Goal: Information Seeking & Learning: Find specific fact

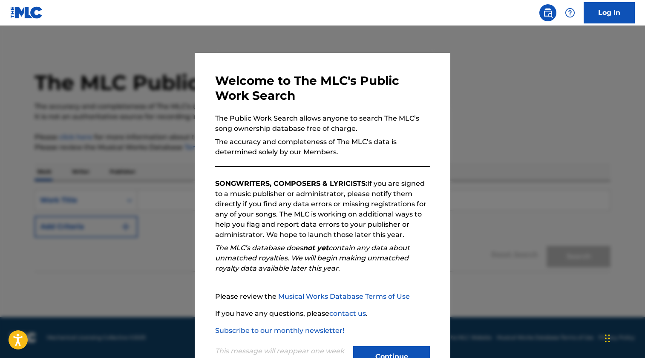
click at [392, 346] on button "Continue" at bounding box center [391, 356] width 77 height 21
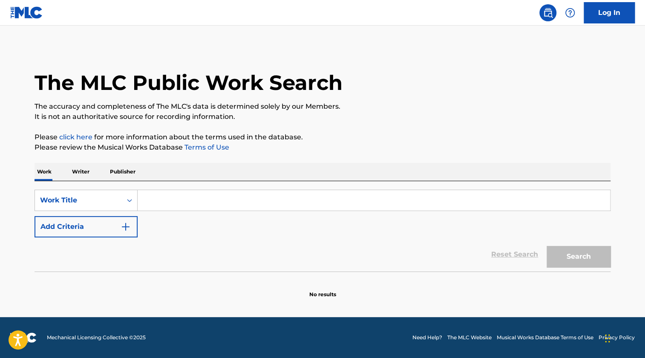
click at [170, 200] on input "Search Form" at bounding box center [374, 200] width 472 height 20
paste input "Archangel"
type input "Archangel"
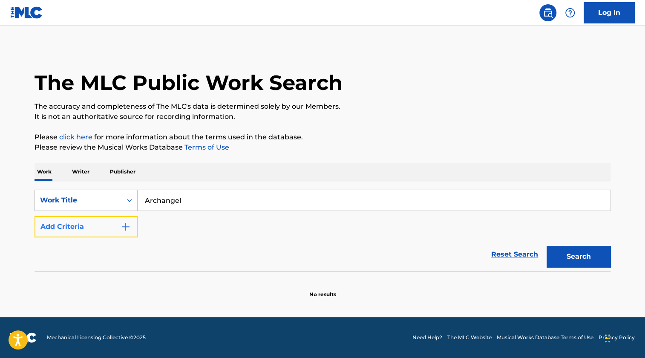
click at [101, 222] on button "Add Criteria" at bounding box center [86, 226] width 103 height 21
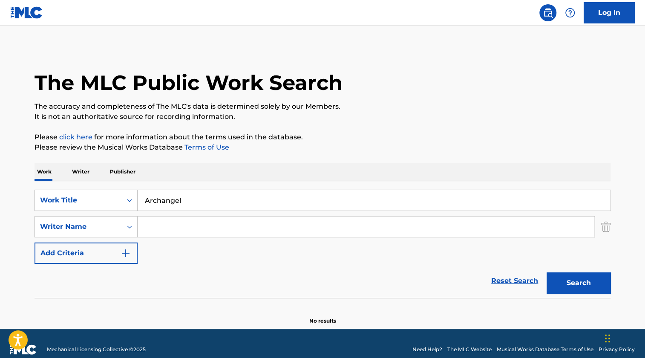
click at [164, 226] on input "Search Form" at bounding box center [366, 226] width 457 height 20
type input "[PERSON_NAME]"
click at [547, 272] on button "Search" at bounding box center [579, 282] width 64 height 21
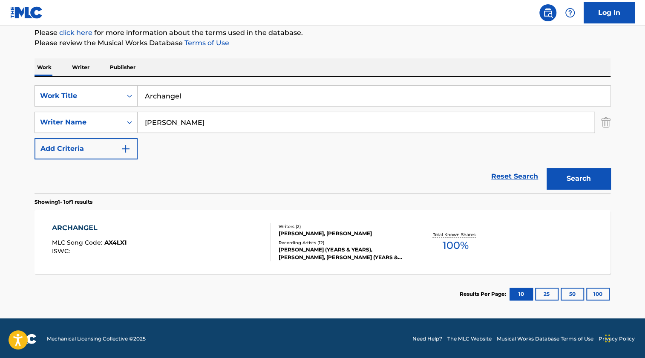
scroll to position [105, 0]
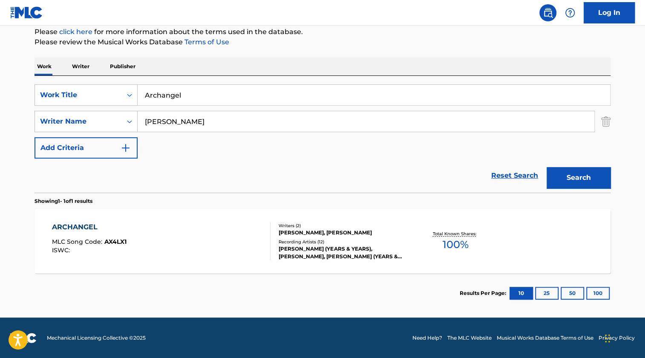
click at [133, 249] on div "ARCHANGEL MLC Song Code : AX4LX1 ISWC :" at bounding box center [161, 241] width 219 height 38
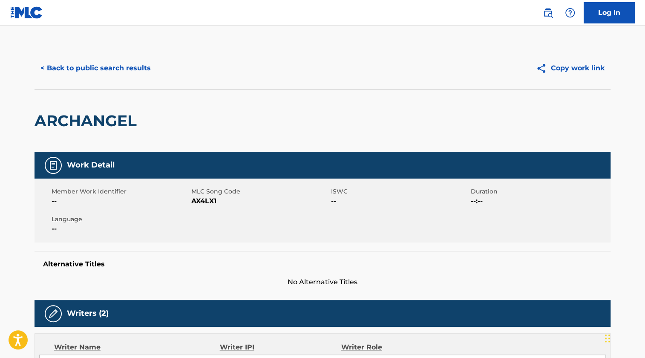
click at [211, 202] on span "AX4LX1" at bounding box center [260, 201] width 138 height 10
copy span "AX4LX1"
drag, startPoint x: 256, startPoint y: 227, endPoint x: 248, endPoint y: 225, distance: 8.5
click at [256, 228] on div "Member Work Identifier -- MLC Song Code AX4LX1 ISWC -- Duration --:-- Language …" at bounding box center [323, 210] width 576 height 64
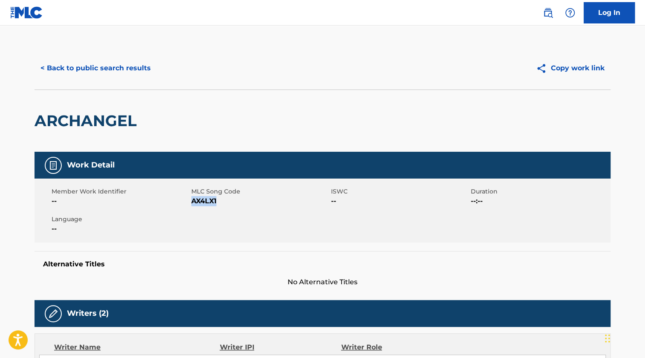
click at [206, 202] on span "AX4LX1" at bounding box center [260, 201] width 138 height 10
copy span "AX4LX1"
click at [46, 65] on button "< Back to public search results" at bounding box center [96, 68] width 122 height 21
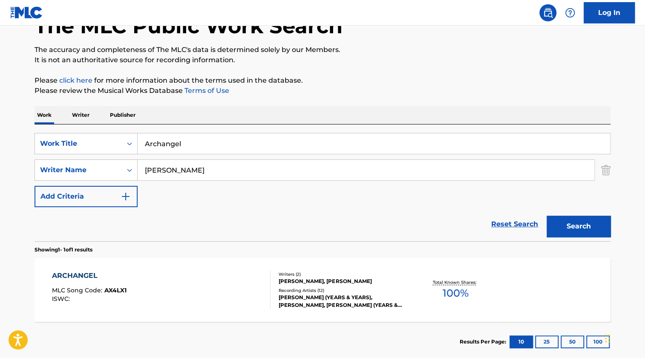
drag, startPoint x: 208, startPoint y: 141, endPoint x: 181, endPoint y: 142, distance: 27.3
click at [107, 142] on div "SearchWithCriteria0e3036f6-b62c-4e2d-8c70-46ccdab8b6be Work Title Archangel" at bounding box center [323, 143] width 576 height 21
paste input "Beautifu"
type input "Beautiful"
click at [573, 228] on button "Search" at bounding box center [579, 226] width 64 height 21
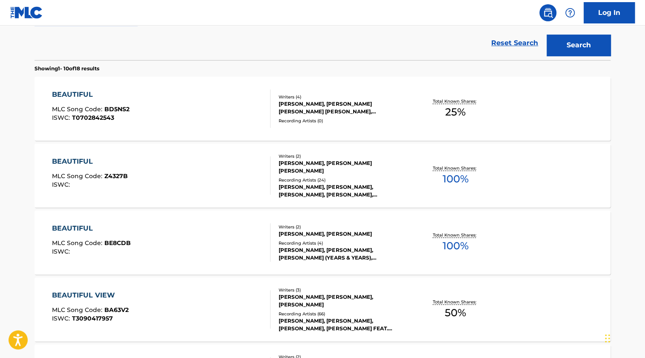
scroll to position [250, 0]
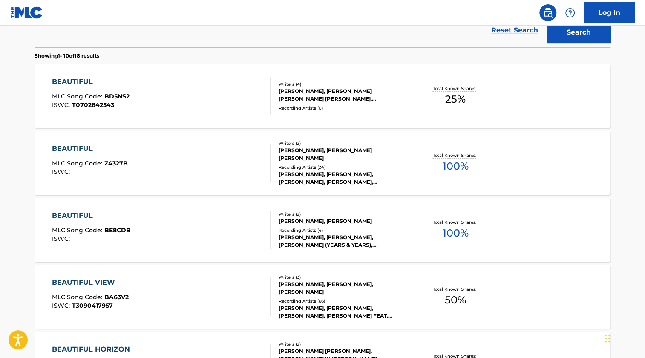
click at [207, 219] on div "BEAUTIFUL MLC Song Code : BE8CDB ISWC :" at bounding box center [161, 229] width 219 height 38
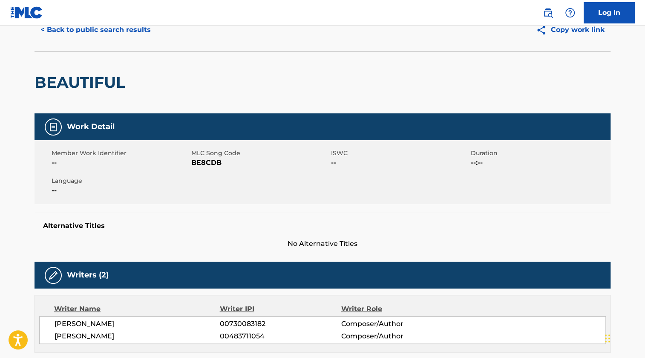
scroll to position [38, 0]
click at [205, 164] on span "BE8CDB" at bounding box center [260, 163] width 138 height 10
copy span "BE8CDB"
click at [62, 30] on button "< Back to public search results" at bounding box center [96, 29] width 122 height 21
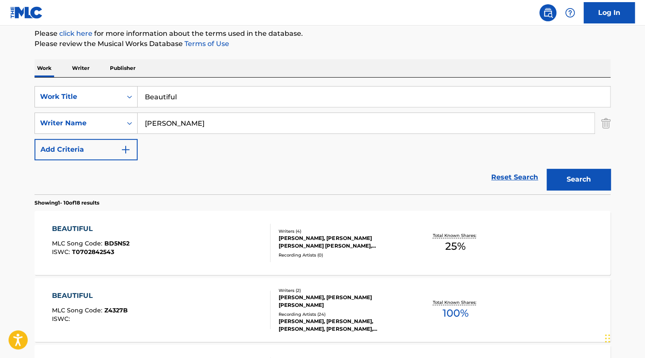
scroll to position [28, 0]
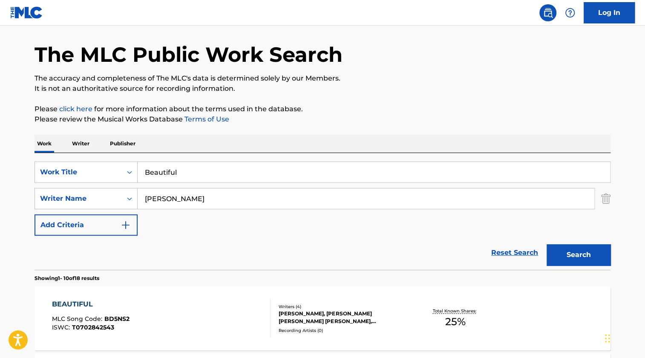
drag, startPoint x: 197, startPoint y: 170, endPoint x: 357, endPoint y: 138, distance: 163.8
click at [85, 170] on div "SearchWithCriteria0e3036f6-b62c-4e2d-8c70-46ccdab8b6be Work Title Beautiful" at bounding box center [323, 171] width 576 height 21
paste input "Cupid's Bow"
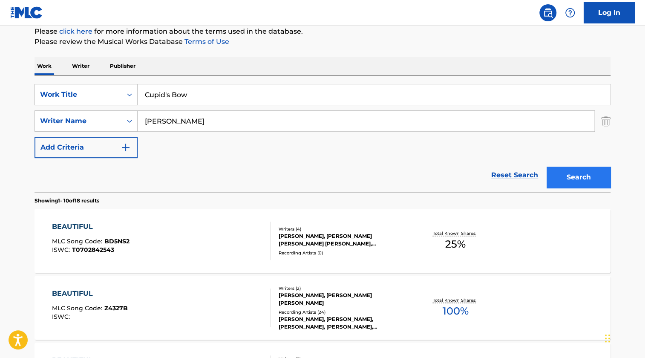
type input "Cupid's Bow"
click at [590, 180] on button "Search" at bounding box center [579, 177] width 64 height 21
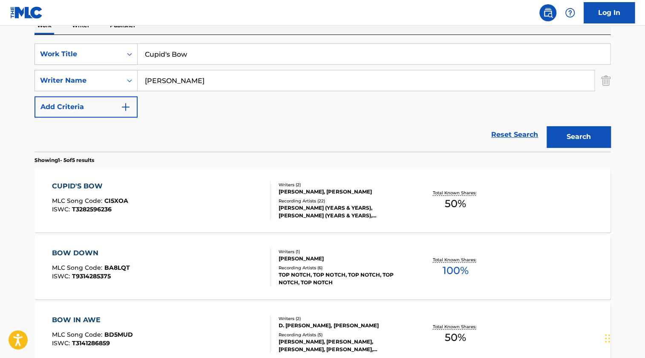
scroll to position [144, 0]
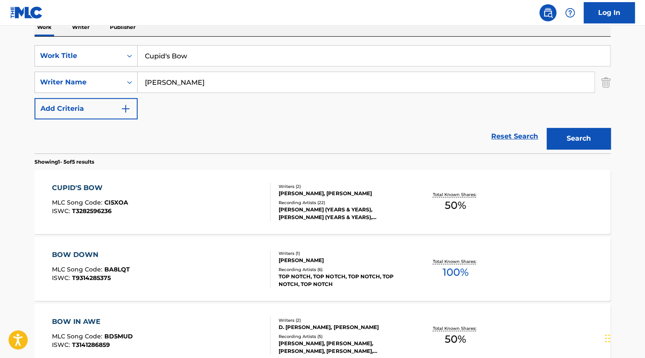
click at [182, 211] on div "CUPID'S BOW MLC Song Code : CI5XOA ISWC : T3282596236" at bounding box center [161, 202] width 219 height 38
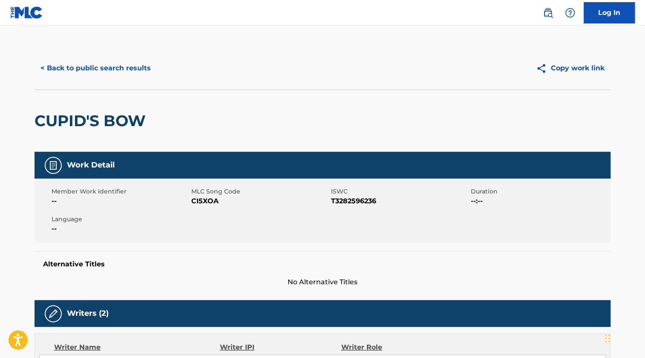
click at [194, 200] on span "CI5XOA" at bounding box center [260, 201] width 138 height 10
copy span "CI5XOA"
click at [104, 68] on button "< Back to public search results" at bounding box center [96, 68] width 122 height 21
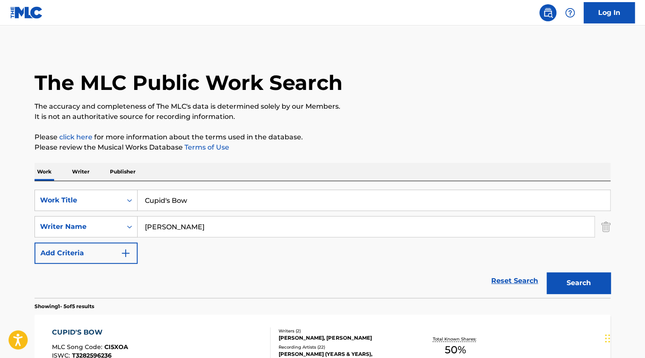
scroll to position [144, 0]
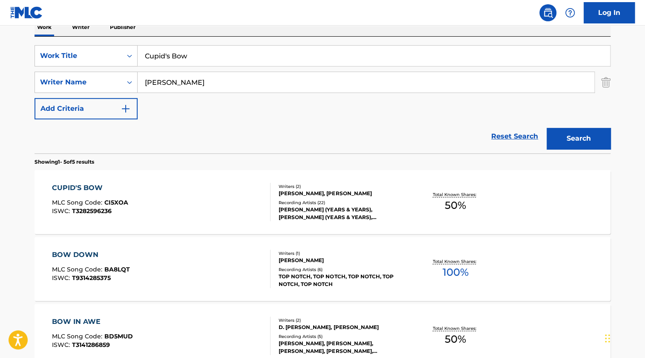
drag, startPoint x: 205, startPoint y: 55, endPoint x: 349, endPoint y: 101, distance: 151.4
click at [108, 61] on div "SearchWithCriteria0e3036f6-b62c-4e2d-8c70-46ccdab8b6be Work Title Cupid's Bow" at bounding box center [323, 55] width 576 height 21
paste input "Dizzy"
type input "Dizzy"
click at [564, 138] on button "Search" at bounding box center [579, 138] width 64 height 21
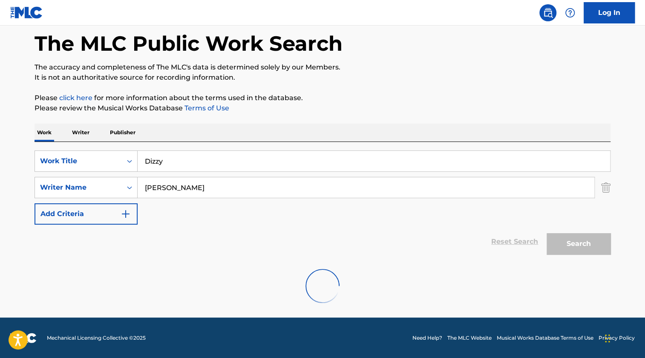
scroll to position [105, 0]
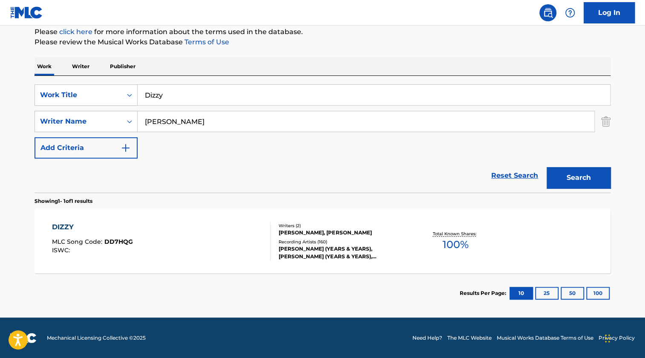
click at [167, 225] on div "DIZZY MLC Song Code : DD7HQG ISWC :" at bounding box center [161, 241] width 219 height 38
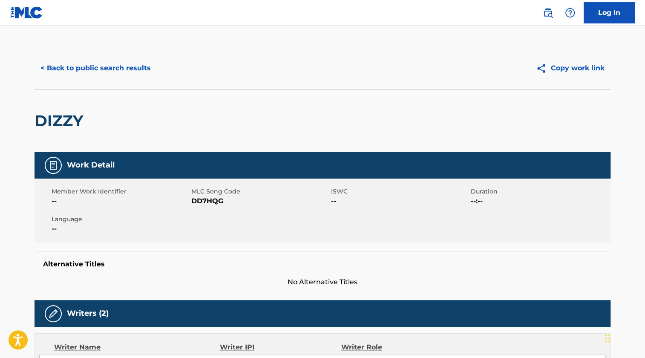
click at [202, 202] on span "DD7HQG" at bounding box center [260, 201] width 138 height 10
copy span "DD7HQG"
click at [118, 69] on button "< Back to public search results" at bounding box center [96, 68] width 122 height 21
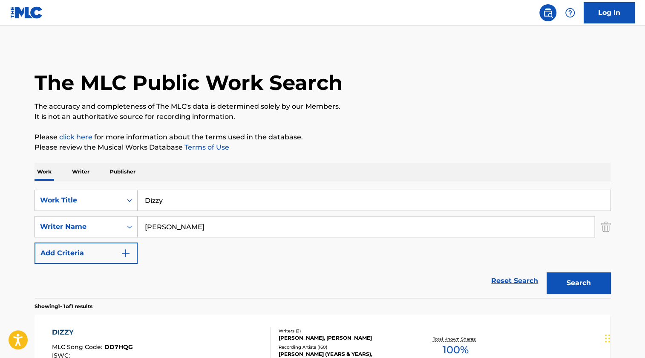
scroll to position [57, 0]
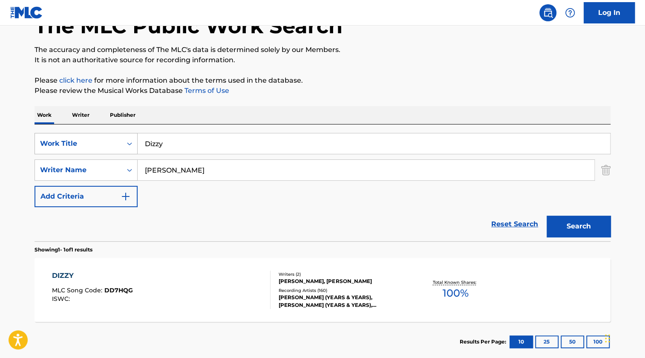
drag, startPoint x: 212, startPoint y: 141, endPoint x: 115, endPoint y: 147, distance: 96.9
click at [116, 147] on div "SearchWithCriteria0e3036f6-b62c-4e2d-8c70-46ccdab8b6be Work Title Dizzy" at bounding box center [323, 143] width 576 height 21
paste input "Heal You"
type input "Heal You"
click at [599, 227] on button "Search" at bounding box center [579, 226] width 64 height 21
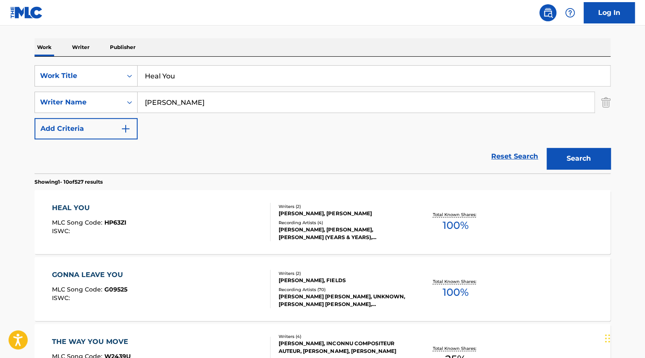
scroll to position [134, 0]
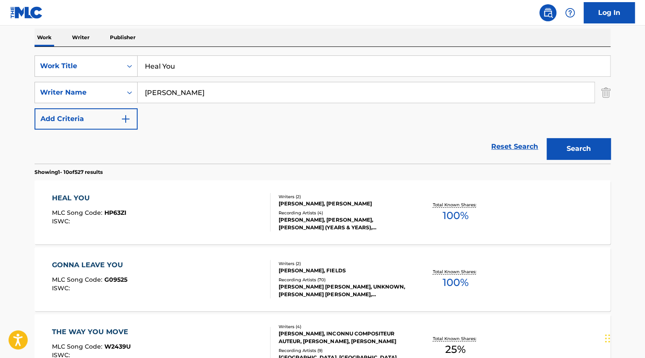
click at [154, 210] on div "HEAL YOU MLC Song Code : HP63ZI ISWC :" at bounding box center [161, 212] width 219 height 38
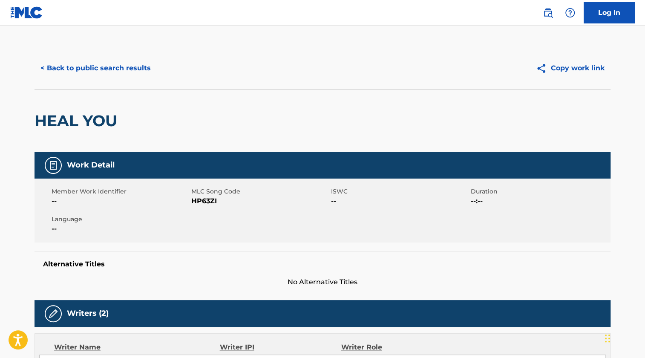
click at [199, 202] on span "HP63ZI" at bounding box center [260, 201] width 138 height 10
copy span "HP63ZI"
click at [114, 69] on button "< Back to public search results" at bounding box center [96, 68] width 122 height 21
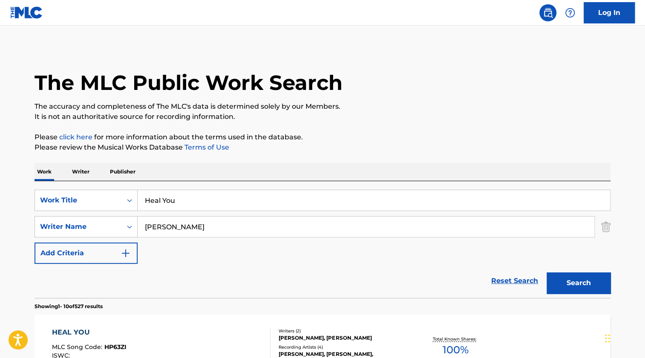
scroll to position [134, 0]
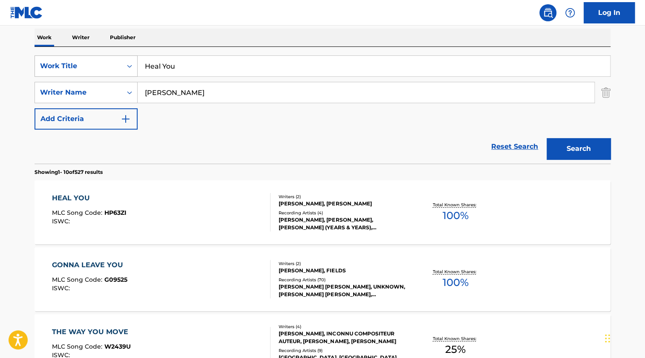
drag, startPoint x: 185, startPoint y: 64, endPoint x: 113, endPoint y: 63, distance: 72.4
click at [113, 63] on div "SearchWithCriteria0e3036f6-b62c-4e2d-8c70-46ccdab8b6be Work Title Heal You" at bounding box center [323, 65] width 576 height 21
paste input "I Know"
type input "I Know"
click at [592, 145] on button "Search" at bounding box center [579, 148] width 64 height 21
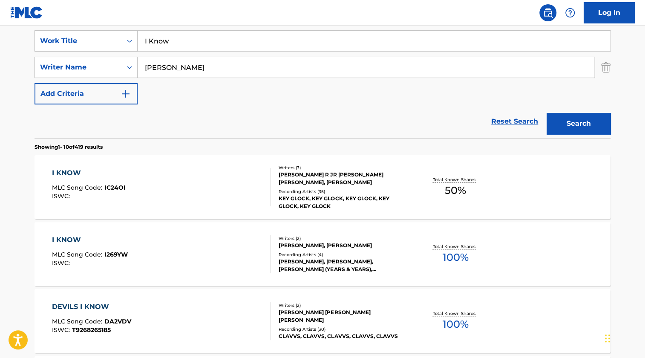
scroll to position [173, 0]
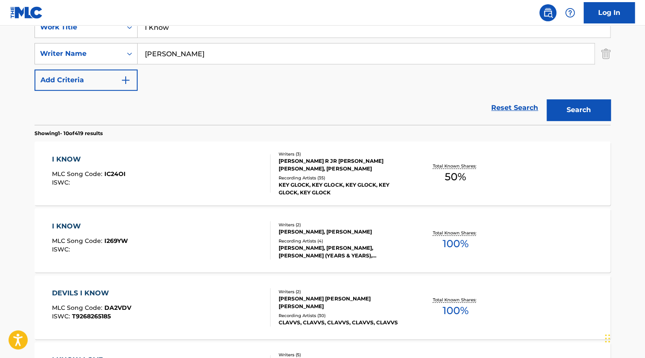
click at [203, 228] on div "I KNOW MLC Song Code : I269YW ISWC :" at bounding box center [161, 240] width 219 height 38
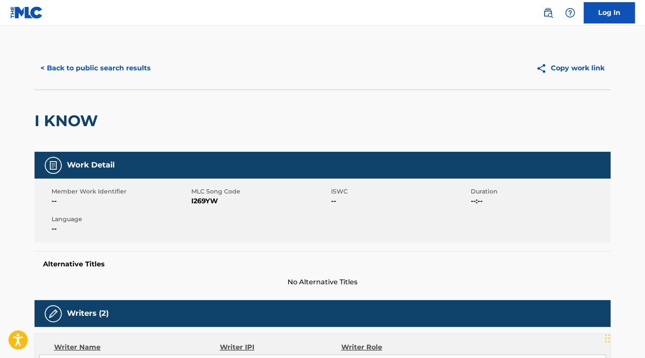
click at [204, 201] on span "I269YW" at bounding box center [260, 201] width 138 height 10
copy span "I269YW"
click at [116, 83] on div "< Back to public search results Copy work link" at bounding box center [323, 68] width 576 height 43
click at [116, 74] on button "< Back to public search results" at bounding box center [96, 68] width 122 height 21
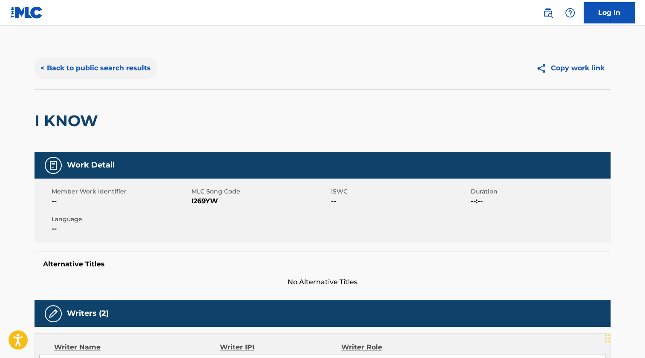
scroll to position [173, 0]
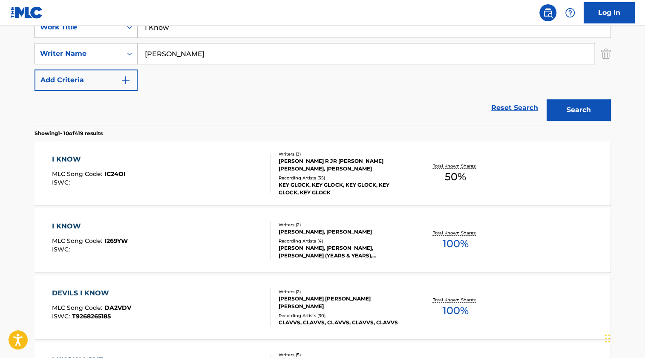
drag, startPoint x: 204, startPoint y: 35, endPoint x: 130, endPoint y: 34, distance: 74.6
click at [130, 34] on div "SearchWithCriteria0e3036f6-b62c-4e2d-8c70-46ccdab8b6be Work Title I Know" at bounding box center [323, 27] width 576 height 21
paste input "Language"
type input "Language"
click at [579, 112] on button "Search" at bounding box center [579, 109] width 64 height 21
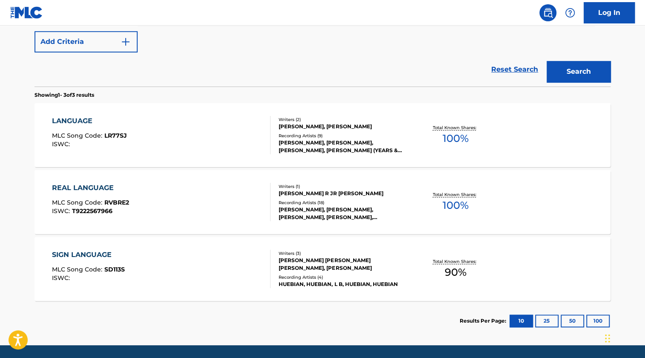
scroll to position [212, 0]
click at [150, 131] on div "LANGUAGE MLC Song Code : LR77SJ ISWC :" at bounding box center [161, 134] width 219 height 38
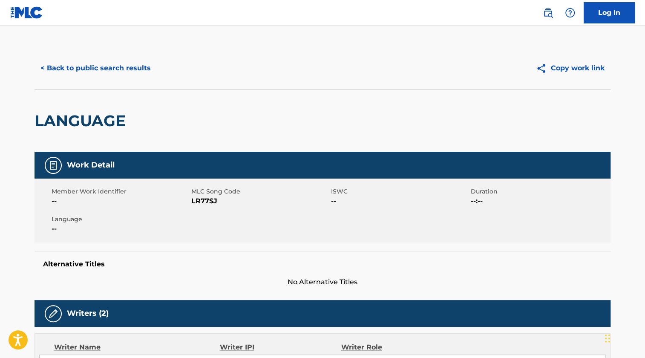
click at [193, 202] on span "LR77SJ" at bounding box center [260, 201] width 138 height 10
copy span "LR77SJ"
click at [92, 72] on button "< Back to public search results" at bounding box center [96, 68] width 122 height 21
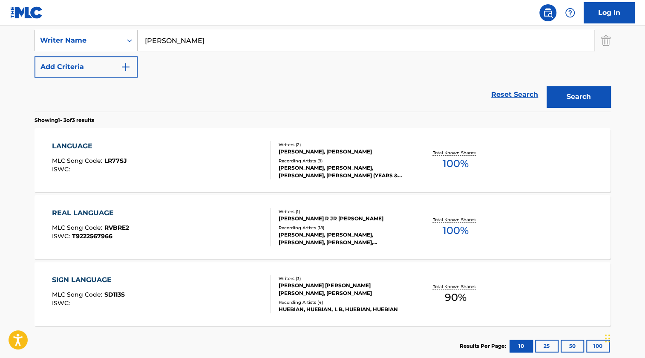
scroll to position [147, 0]
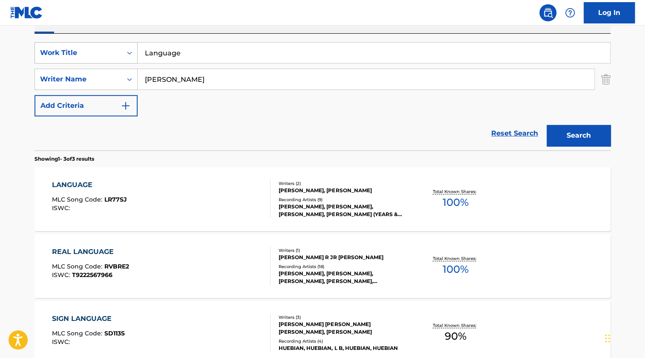
drag, startPoint x: 196, startPoint y: 57, endPoint x: 109, endPoint y: 57, distance: 87.8
click at [109, 57] on div "SearchWithCriteria0e3036f6-b62c-4e2d-8c70-46ccdab8b6be Work Title Language" at bounding box center [323, 52] width 576 height 21
paste input "Make Me A Man"
type input "Make Me A Man"
click at [596, 141] on button "Search" at bounding box center [579, 135] width 64 height 21
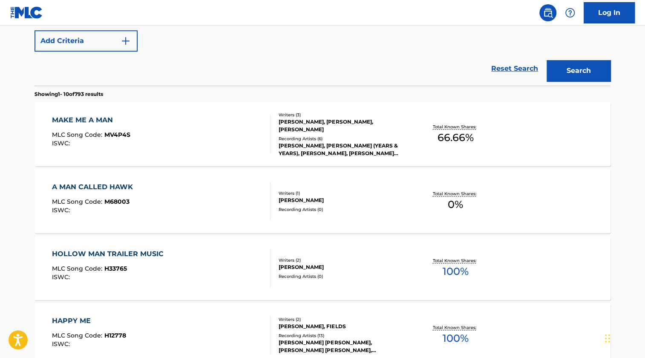
scroll to position [225, 0]
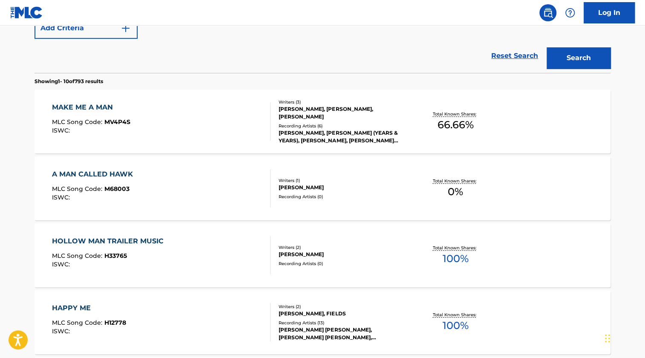
click at [155, 121] on div "MAKE ME A MAN MLC Song Code : MV4P4S ISWC :" at bounding box center [161, 121] width 219 height 38
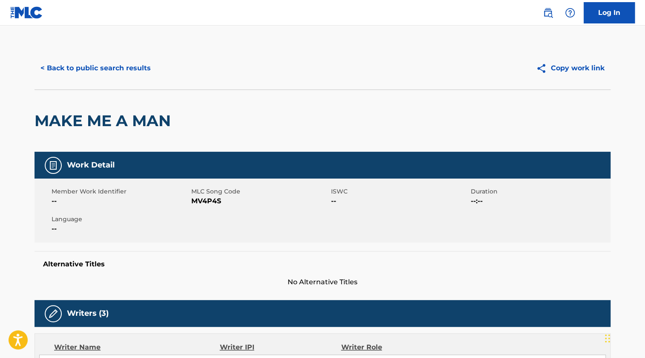
click at [205, 199] on span "MV4P4S" at bounding box center [260, 201] width 138 height 10
copy span "MV4P4S"
click at [112, 60] on button "< Back to public search results" at bounding box center [96, 68] width 122 height 21
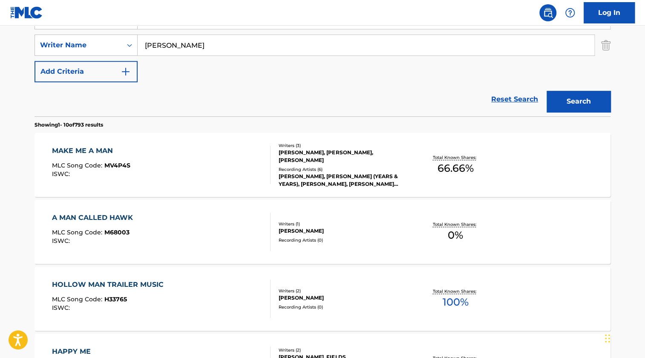
scroll to position [157, 0]
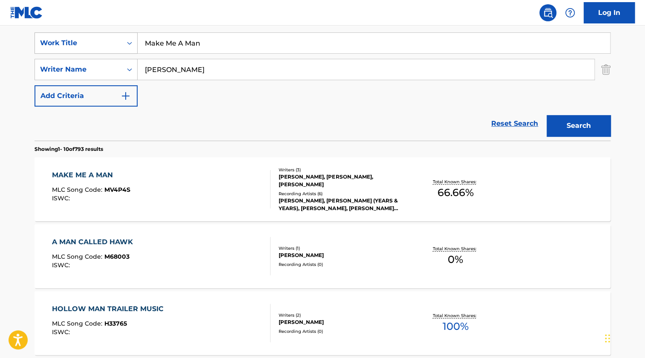
drag, startPoint x: 137, startPoint y: 43, endPoint x: 104, endPoint y: 43, distance: 32.8
click at [95, 43] on div "SearchWithCriteria0e3036f6-b62c-4e2d-8c70-46ccdab8b6be Work Title Make Me A Man" at bounding box center [323, 42] width 576 height 21
paste input "iss You So Much"
type input "Miss You So Much"
click at [596, 130] on button "Search" at bounding box center [579, 125] width 64 height 21
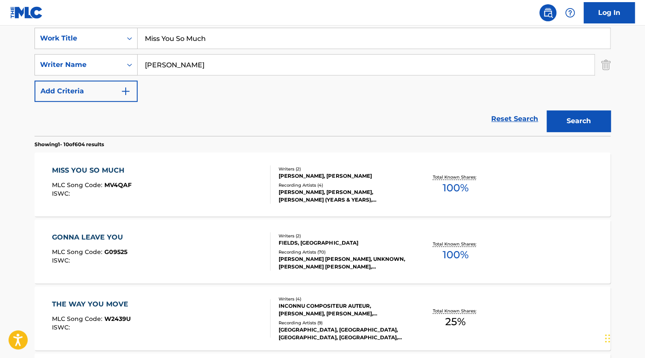
scroll to position [234, 0]
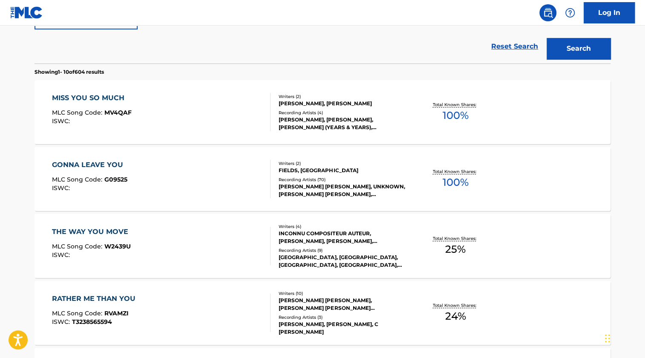
click at [134, 113] on div "MISS YOU SO MUCH MLC Song Code : MV4QAF ISWC :" at bounding box center [161, 112] width 219 height 38
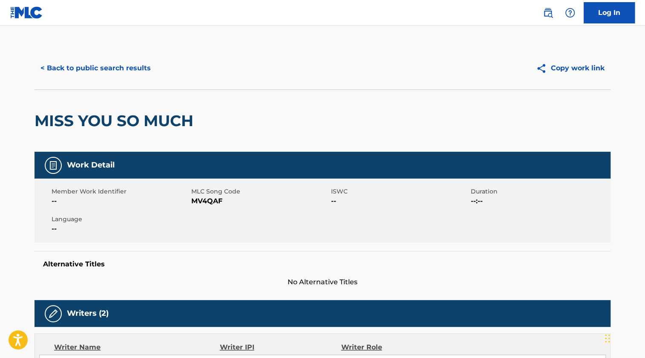
click at [191, 197] on span "MV4QAF" at bounding box center [260, 201] width 138 height 10
copy span "MV4QAF"
click at [116, 67] on button "< Back to public search results" at bounding box center [96, 68] width 122 height 21
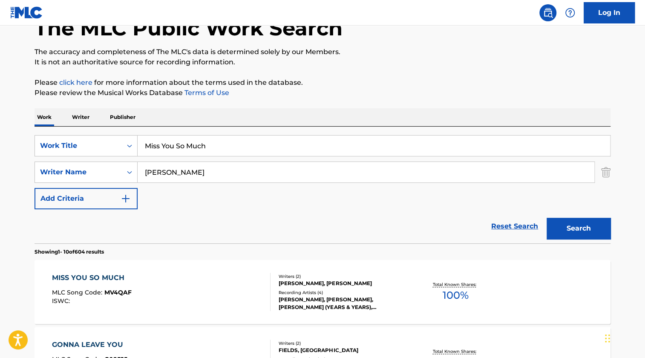
scroll to position [51, 0]
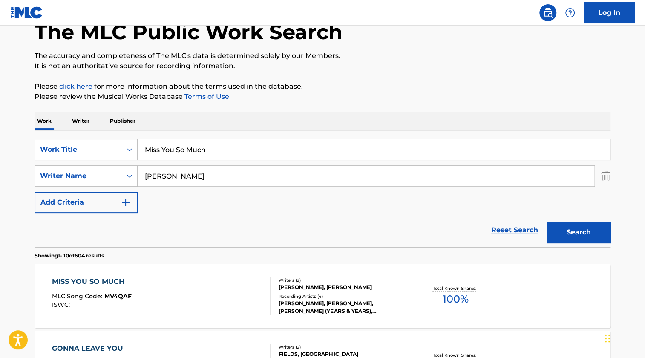
drag, startPoint x: 120, startPoint y: 150, endPoint x: 166, endPoint y: 139, distance: 47.3
click at [117, 149] on div "SearchWithCriteria0e3036f6-b62c-4e2d-8c70-46ccdab8b6be Work Title Miss You So M…" at bounding box center [323, 149] width 576 height 21
paste input "Polari"
type input "Polari"
click at [540, 114] on div "Work Writer Publisher" at bounding box center [323, 121] width 576 height 18
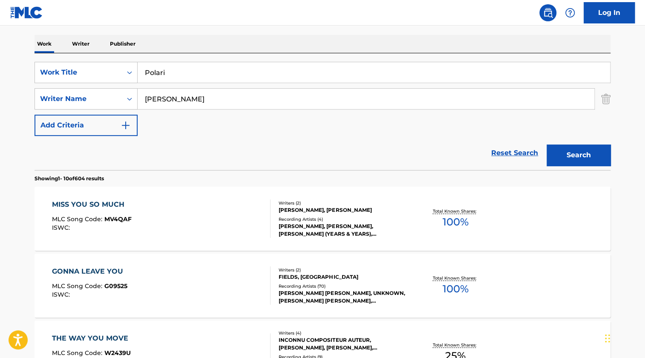
click at [584, 138] on div "Search" at bounding box center [576, 153] width 68 height 34
click at [586, 151] on button "Search" at bounding box center [579, 154] width 64 height 21
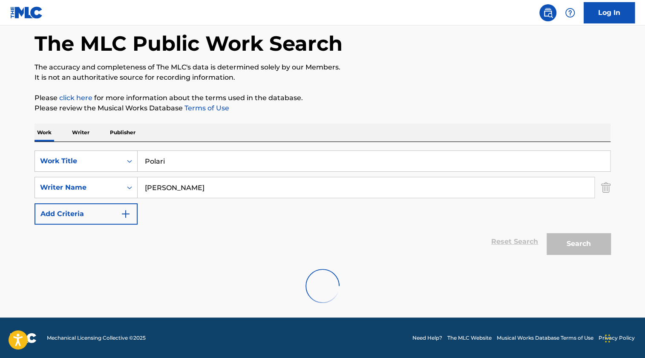
scroll to position [105, 0]
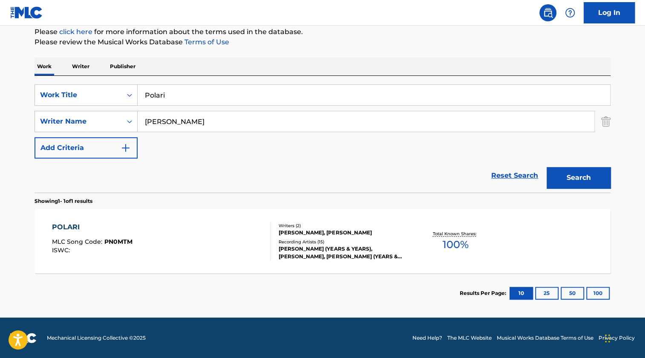
click at [220, 238] on div "POLARI MLC Song Code : PN0MTM ISWC :" at bounding box center [161, 241] width 219 height 38
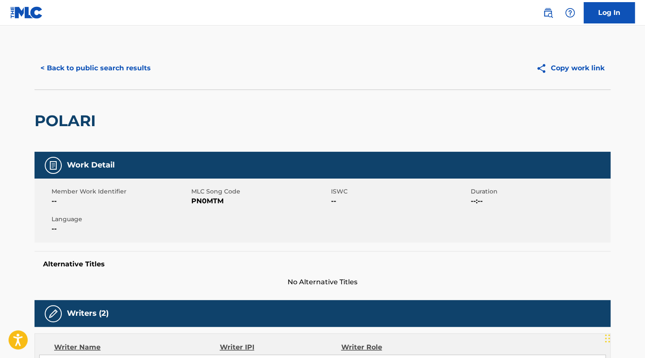
click at [206, 196] on span "PN0MTM" at bounding box center [260, 201] width 138 height 10
click at [135, 75] on button "< Back to public search results" at bounding box center [96, 68] width 122 height 21
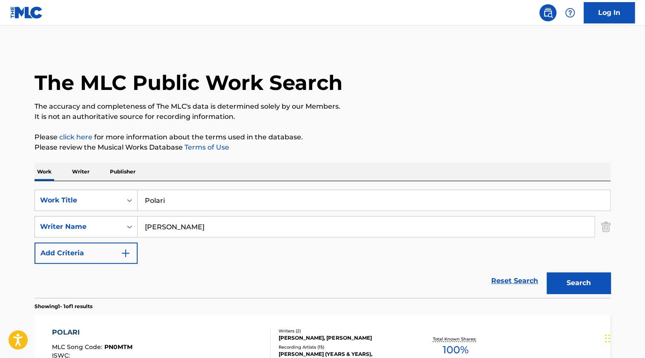
scroll to position [57, 0]
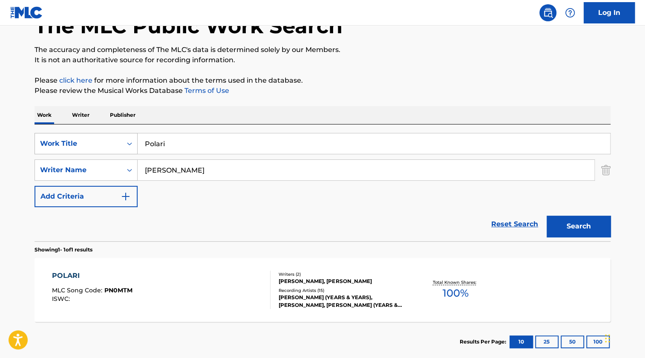
drag, startPoint x: 237, startPoint y: 148, endPoint x: 96, endPoint y: 136, distance: 141.1
click at [97, 136] on div "SearchWithCriteria0e3036f6-b62c-4e2d-8c70-46ccdab8b6be Work Title Polari" at bounding box center [323, 143] width 576 height 21
paste input "Shadow Of Love"
type input "Shadow Of Love"
click at [481, 90] on p "Please review the Musical Works Database Terms of Use" at bounding box center [323, 91] width 576 height 10
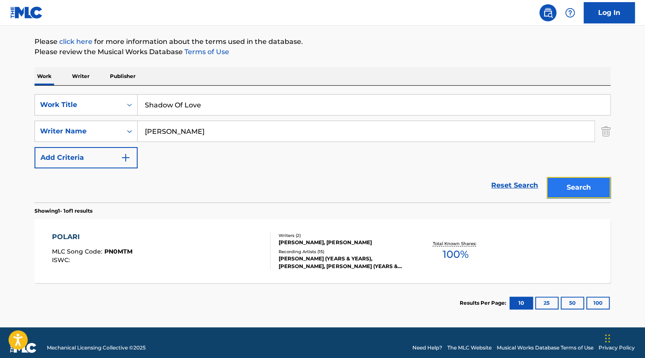
click at [590, 178] on button "Search" at bounding box center [579, 187] width 64 height 21
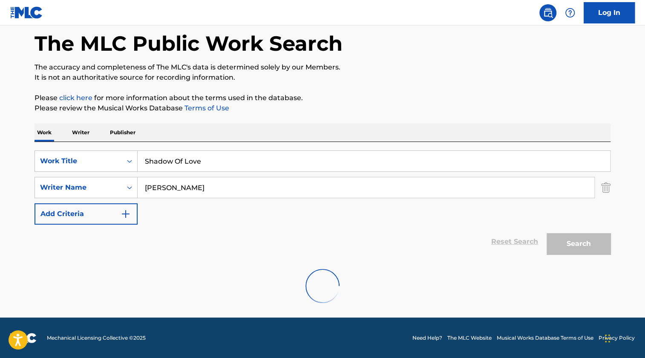
scroll to position [95, 0]
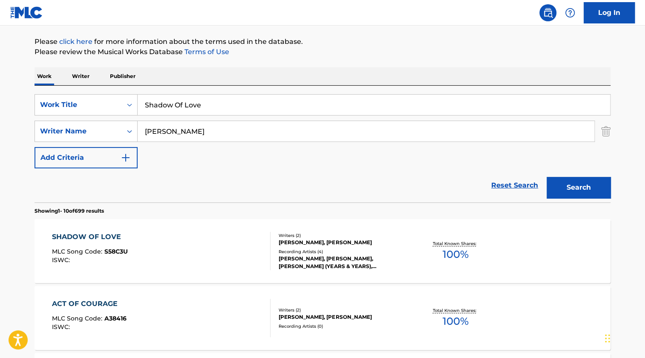
click at [158, 265] on div "SHADOW OF LOVE MLC Song Code : S58C3U ISWC :" at bounding box center [161, 251] width 219 height 38
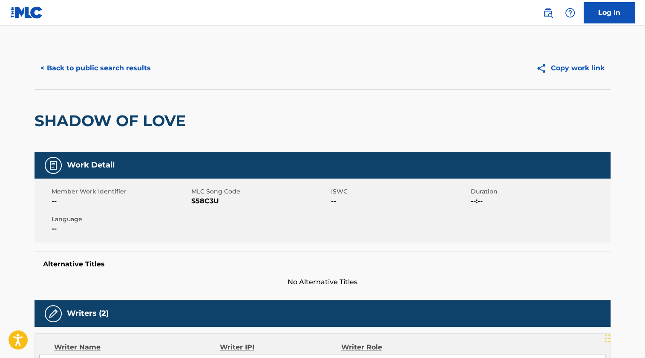
click at [202, 199] on span "S58C3U" at bounding box center [260, 201] width 138 height 10
click at [117, 61] on button "< Back to public search results" at bounding box center [96, 68] width 122 height 21
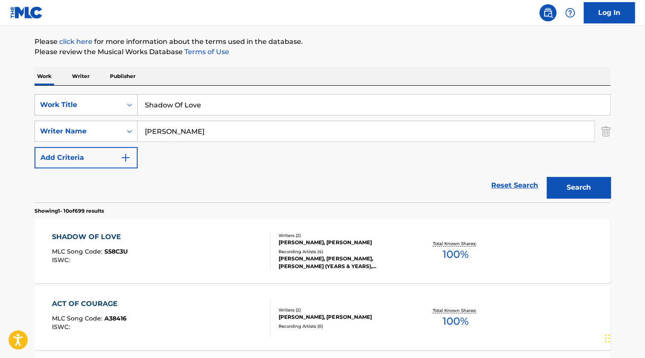
drag, startPoint x: 210, startPoint y: 106, endPoint x: 126, endPoint y: 107, distance: 83.9
click at [126, 107] on div "SearchWithCriteria0e3036f6-b62c-4e2d-8c70-46ccdab8b6be Work Title Shadow Of Love" at bounding box center [323, 104] width 576 height 21
paste input "When We Kiss"
type input "When We Kiss"
click at [595, 195] on button "Search" at bounding box center [579, 187] width 64 height 21
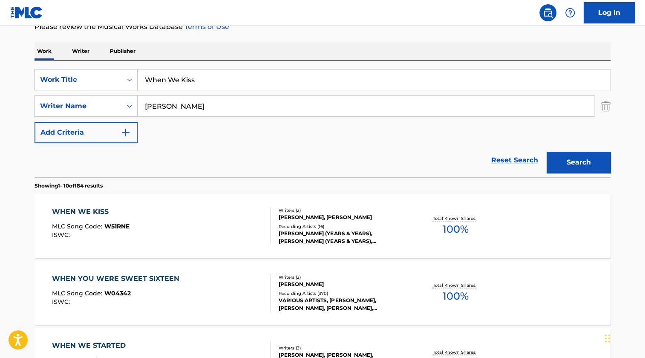
scroll to position [134, 0]
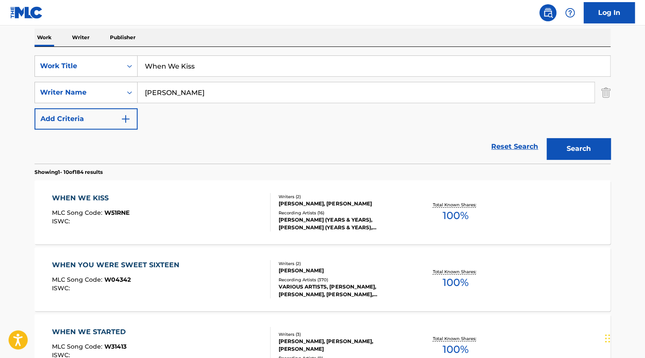
click at [166, 204] on div "WHEN WE KISS MLC Song Code : W51RNE ISWC :" at bounding box center [161, 212] width 219 height 38
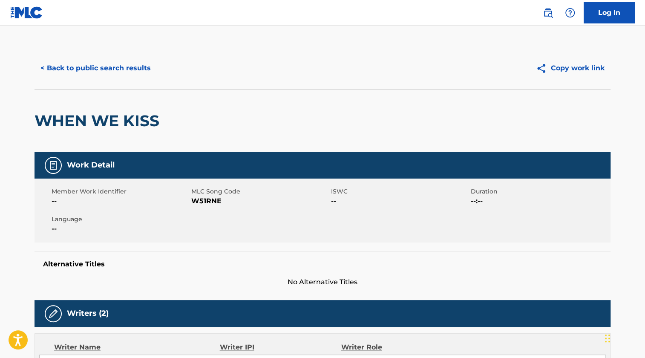
click at [207, 202] on span "W51RNE" at bounding box center [260, 201] width 138 height 10
click at [107, 62] on button "< Back to public search results" at bounding box center [96, 68] width 122 height 21
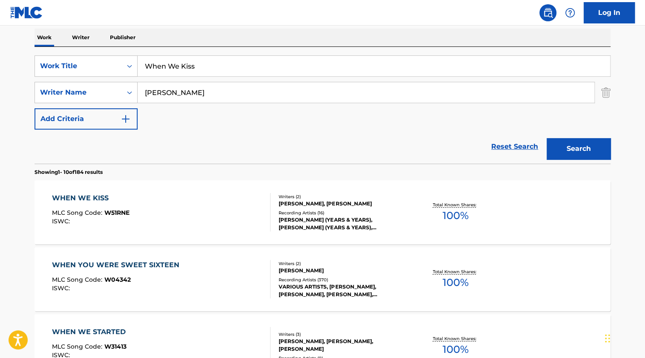
drag, startPoint x: 208, startPoint y: 64, endPoint x: 179, endPoint y: 77, distance: 31.5
click at [89, 64] on div "SearchWithCriteria0e3036f6-b62c-4e2d-8c70-46ccdab8b6be Work Title When We Kiss" at bounding box center [323, 65] width 576 height 21
paste input "isper In The Wave"
type input "Whisper In The Waves"
click at [579, 159] on div "Search" at bounding box center [576, 147] width 68 height 34
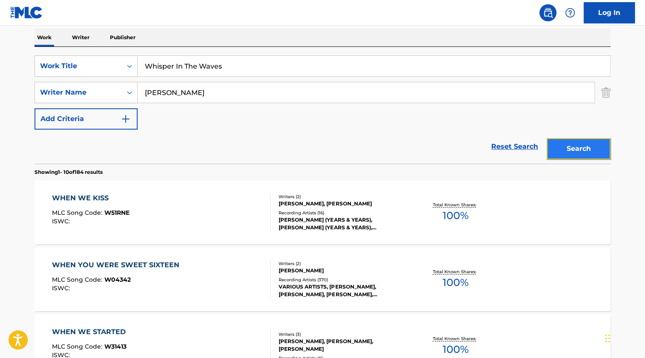
click at [578, 152] on button "Search" at bounding box center [579, 148] width 64 height 21
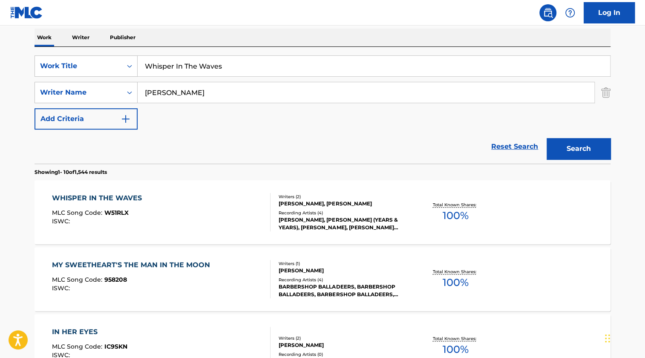
click at [166, 219] on div "WHISPER IN THE WAVES MLC Song Code : W51RLX ISWC :" at bounding box center [161, 212] width 219 height 38
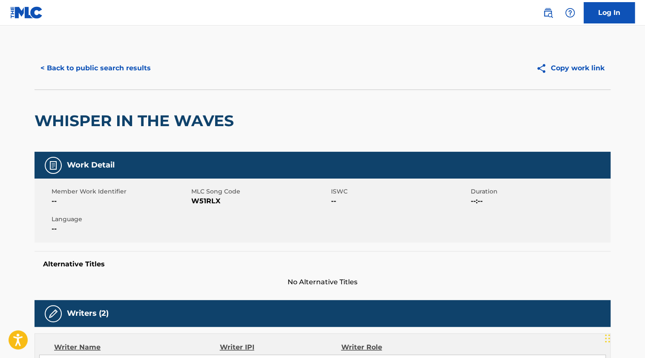
click at [205, 207] on div "Member Work Identifier -- MLC Song Code W51RLX ISWC -- Duration --:-- Language …" at bounding box center [323, 210] width 576 height 64
click at [206, 202] on span "W51RLX" at bounding box center [260, 201] width 138 height 10
